Goal: Transaction & Acquisition: Purchase product/service

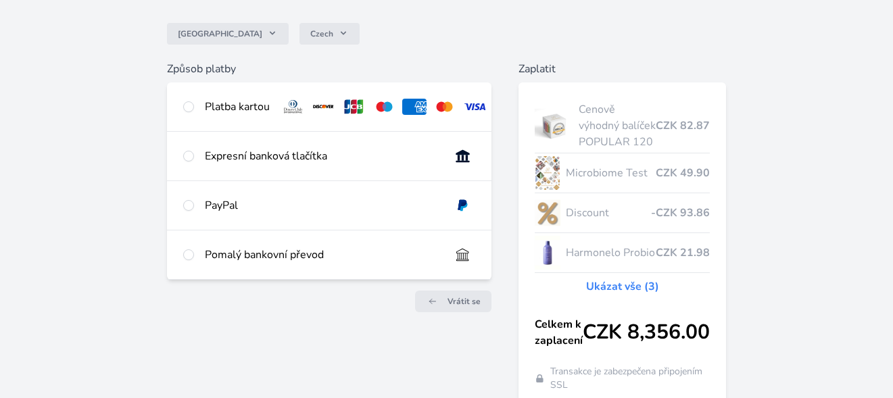
scroll to position [112, 0]
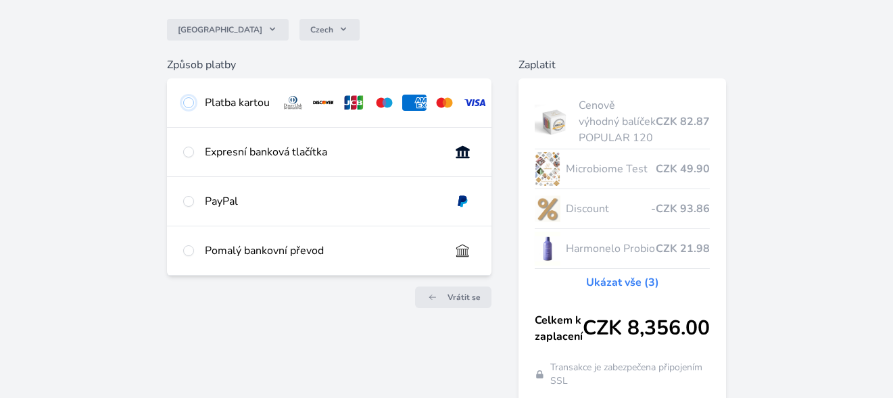
click at [190, 102] on input "radio" at bounding box center [188, 102] width 11 height 11
radio input "true"
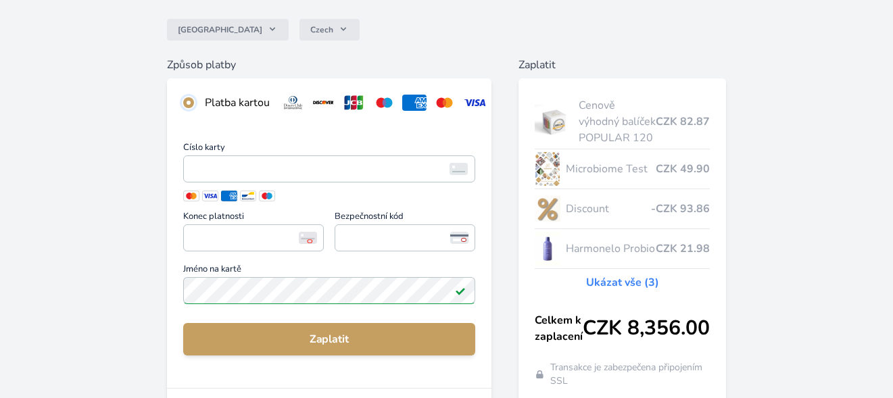
click at [190, 104] on input "radio" at bounding box center [188, 102] width 11 height 11
click at [164, 105] on div "Česko Czech Způsob platby Platba kartou Číslo karty <p>Your browser does not su…" at bounding box center [446, 247] width 893 height 719
click at [189, 103] on input "radio" at bounding box center [188, 102] width 11 height 11
click at [189, 66] on h6 "Způsob platby" at bounding box center [329, 65] width 325 height 16
click at [188, 100] on input "radio" at bounding box center [188, 102] width 11 height 11
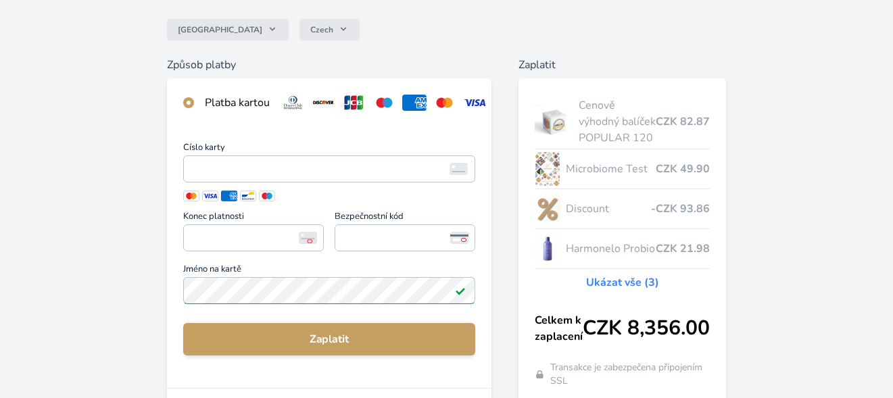
click at [107, 150] on div "Česko Czech Způsob platby Platba kartou Číslo karty <p>Your browser does not su…" at bounding box center [446, 247] width 893 height 719
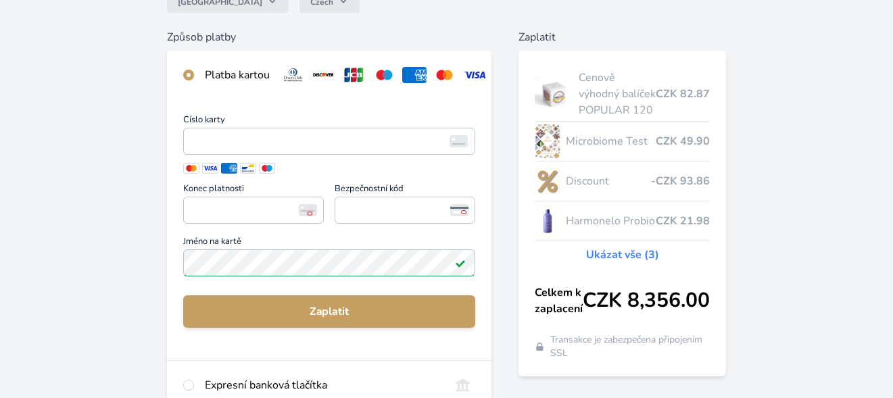
scroll to position [139, 0]
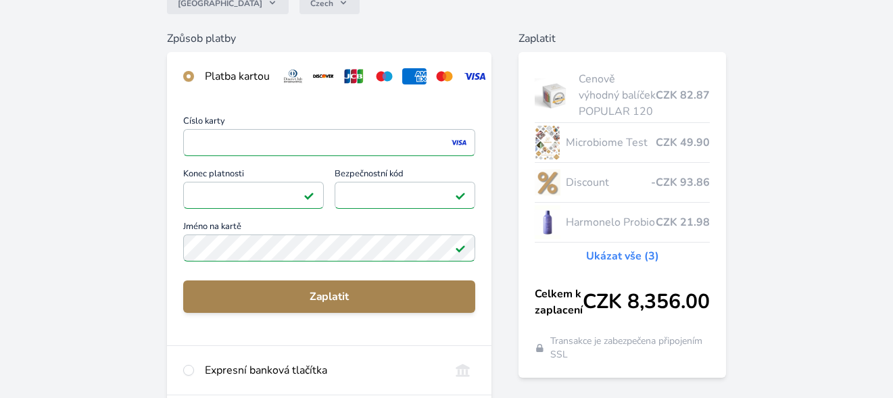
click at [338, 305] on span "Zaplatit" at bounding box center [329, 297] width 270 height 16
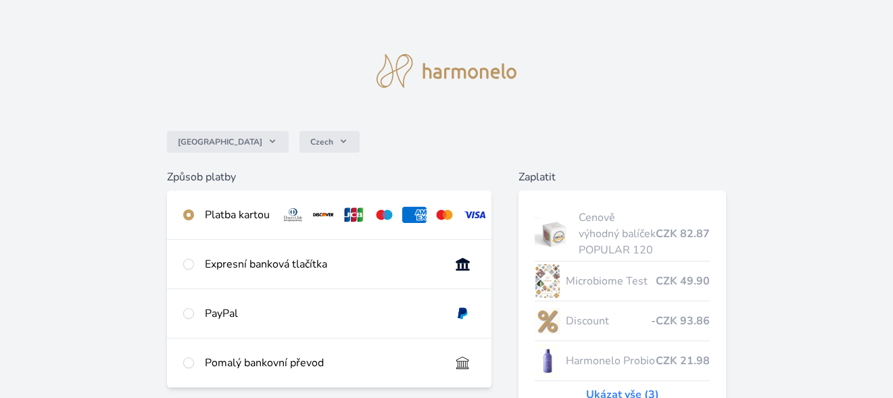
scroll to position [139, 0]
